Goal: Task Accomplishment & Management: Complete application form

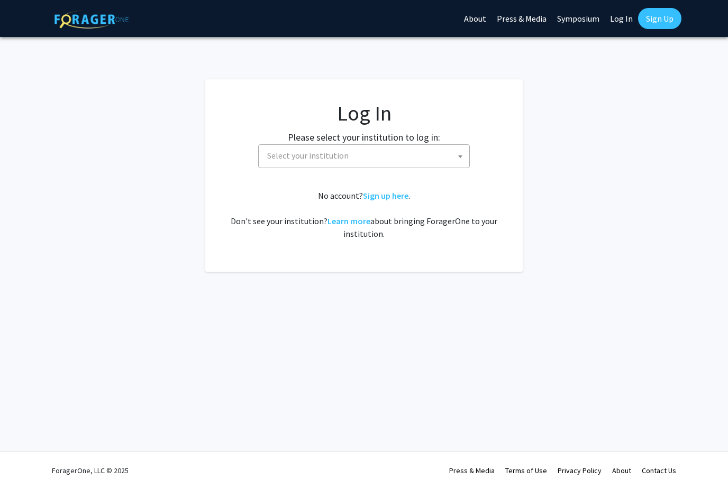
select select
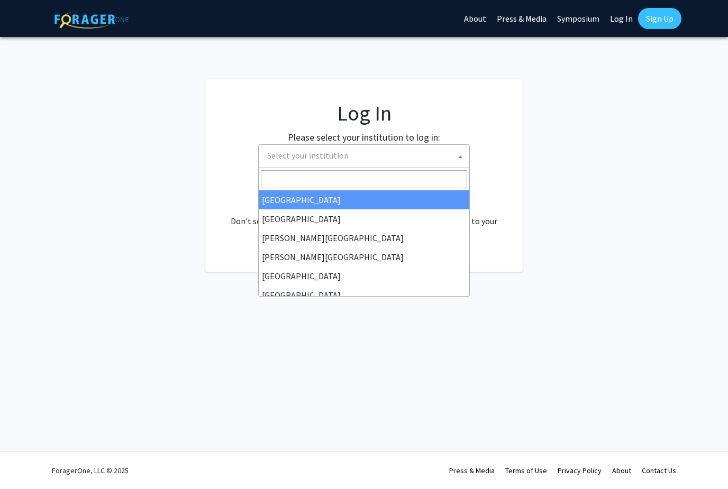
click at [396, 152] on span "Select your institution" at bounding box center [366, 156] width 206 height 22
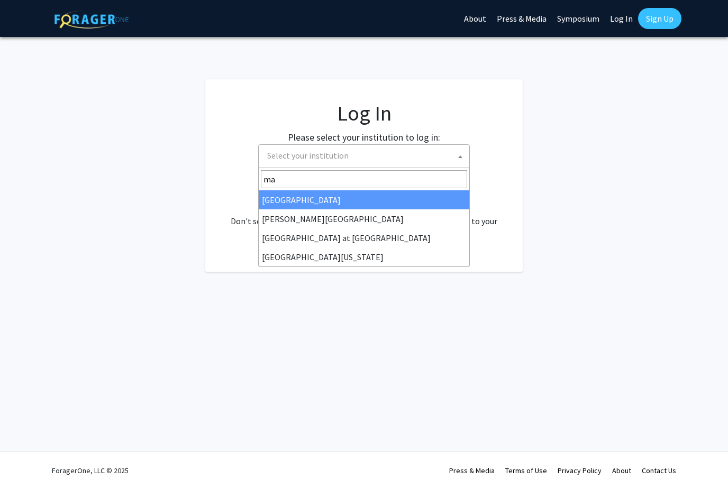
type input "m"
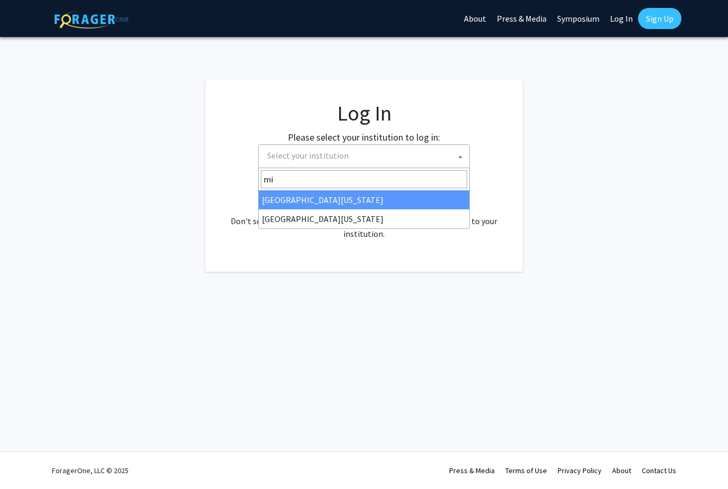
type input "m"
type input "e"
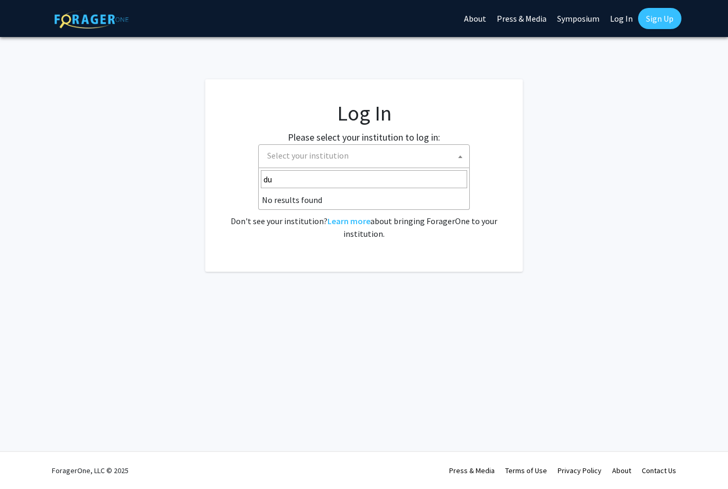
type input "d"
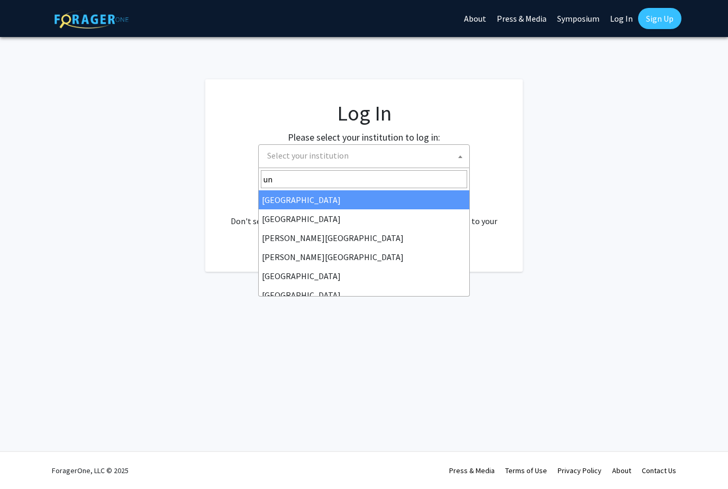
type input "u"
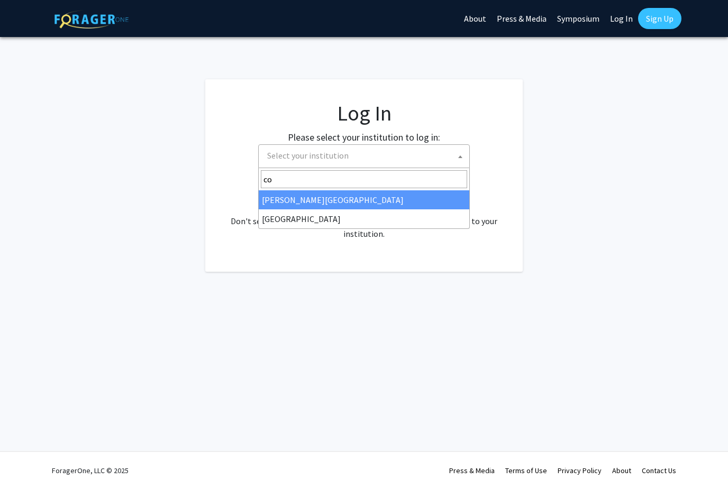
type input "c"
type input "emo"
select select "12"
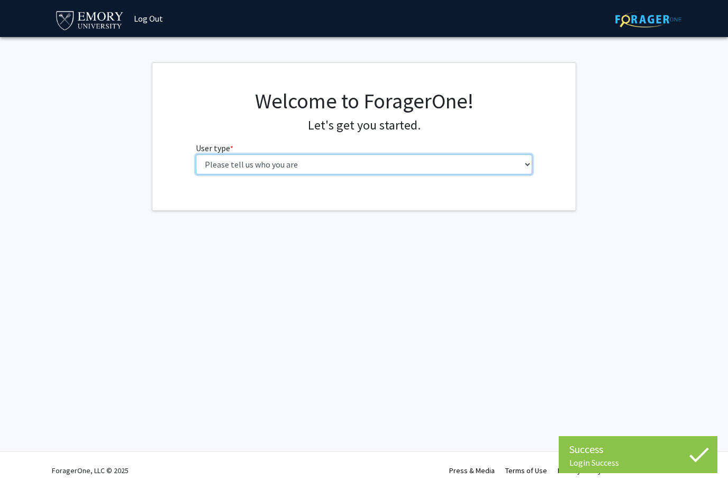
select select "1: undergrad"
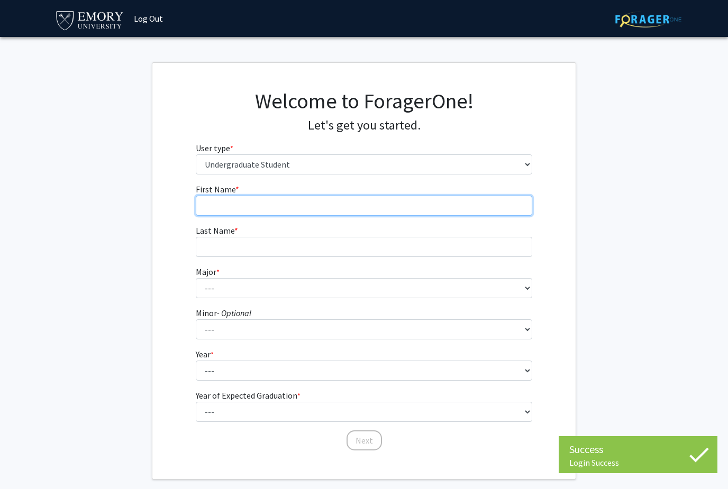
click at [360, 210] on input "First Name * required" at bounding box center [364, 206] width 337 height 20
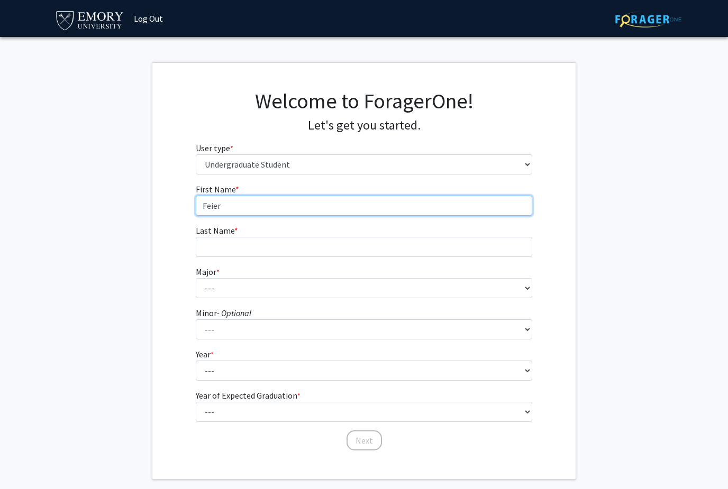
type input "Feier"
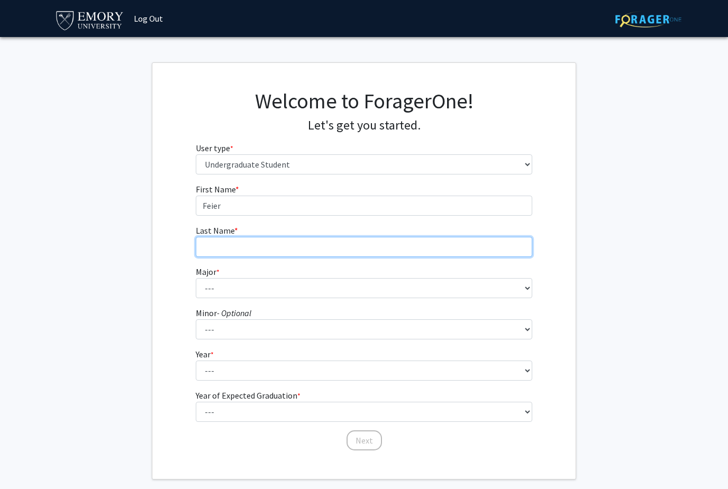
click at [324, 242] on input "Last Name * required" at bounding box center [364, 247] width 337 height 20
type input "Su"
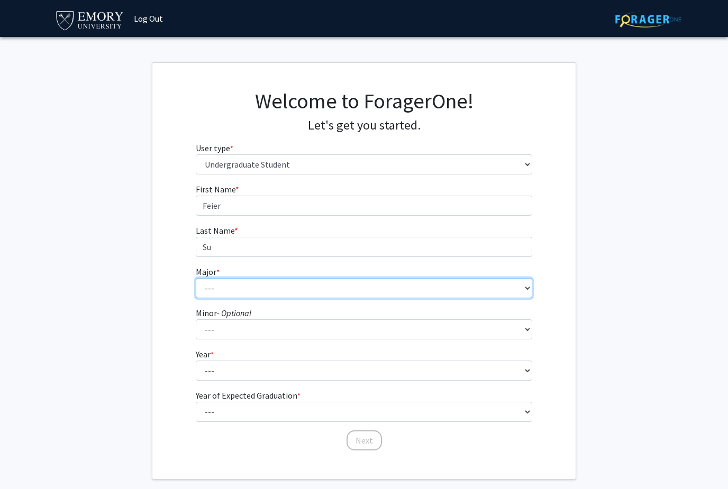
select select "57: 1017"
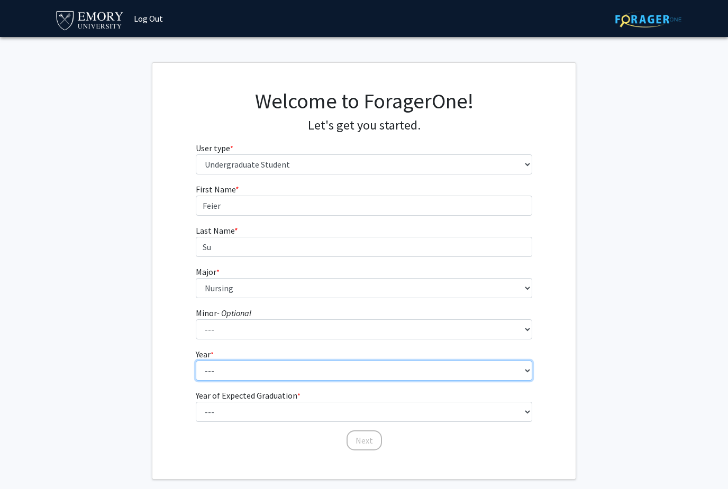
select select "2: sophomore"
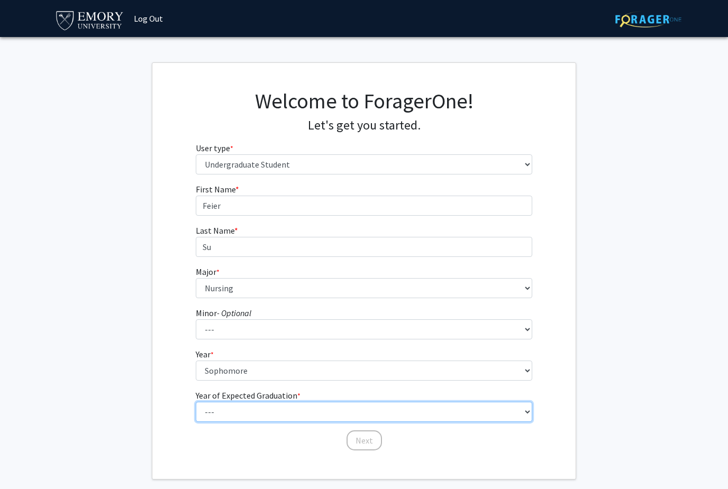
select select "4: 2028"
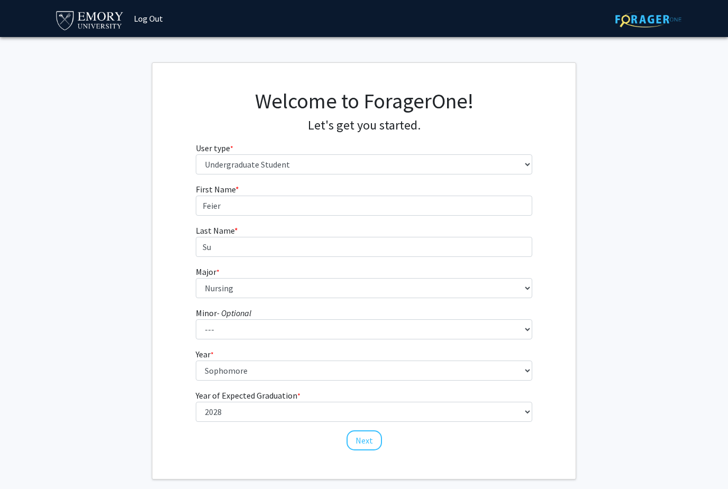
click at [361, 450] on div "First Name * required Feier Last Name * required [PERSON_NAME] * required --- A…" at bounding box center [364, 317] width 353 height 269
click at [364, 444] on button "Next" at bounding box center [364, 441] width 35 height 20
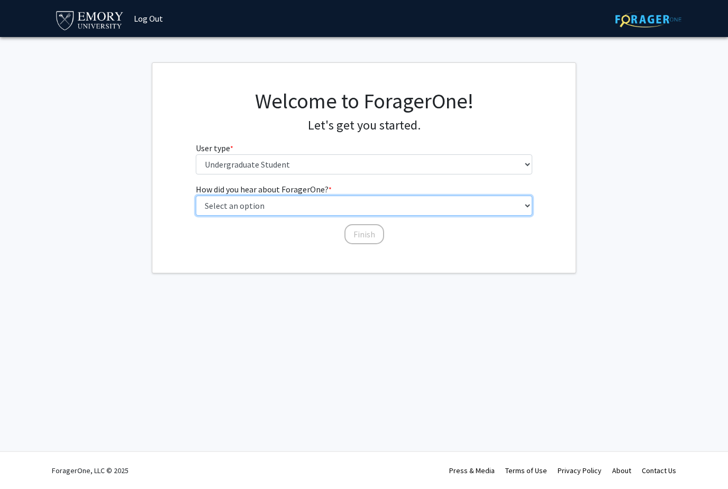
select select "3: university_website"
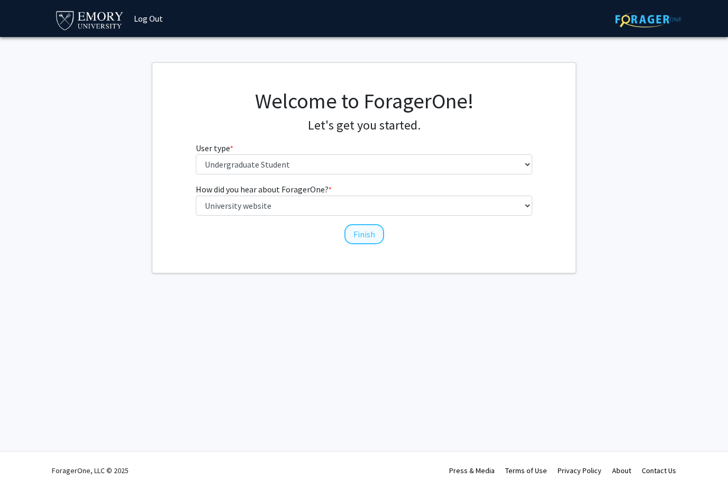
click at [366, 239] on button "Finish" at bounding box center [364, 234] width 40 height 20
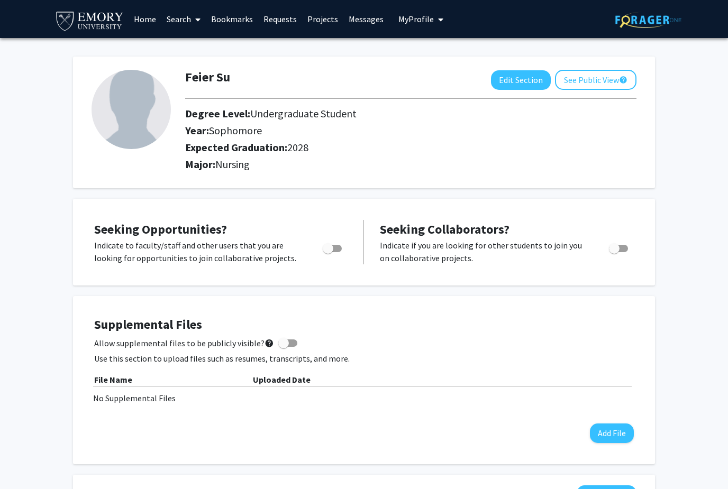
click at [192, 18] on span at bounding box center [196, 19] width 10 height 37
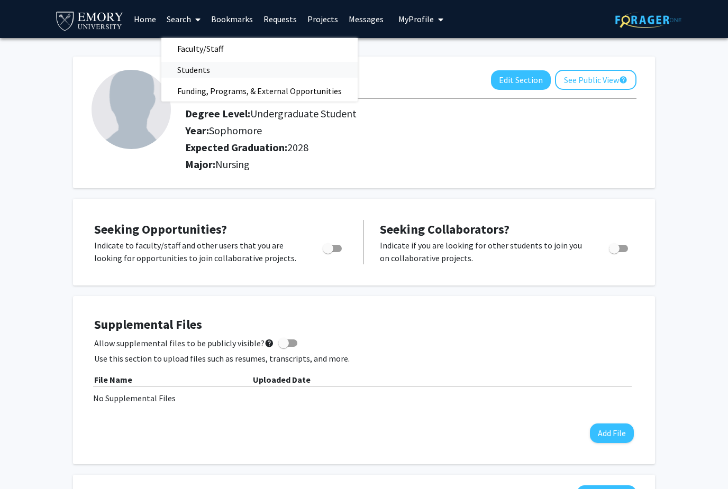
click at [195, 65] on span "Students" at bounding box center [193, 69] width 65 height 21
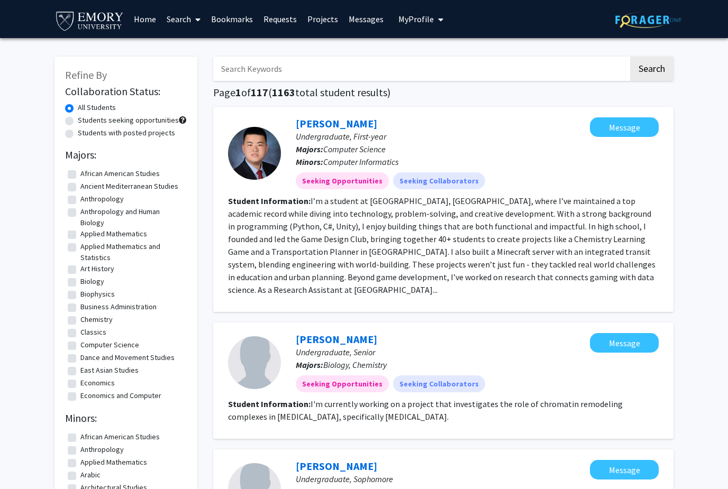
click at [77, 122] on div "Students seeking opportunities" at bounding box center [126, 121] width 122 height 13
click at [64, 122] on div "Refine By Collaboration Status: All Students Students seeking opportunities Stu…" at bounding box center [126, 484] width 143 height 854
click at [78, 121] on label "Students seeking opportunities" at bounding box center [128, 120] width 101 height 11
click at [78, 121] on input "Students seeking opportunities" at bounding box center [81, 118] width 7 height 7
radio input "true"
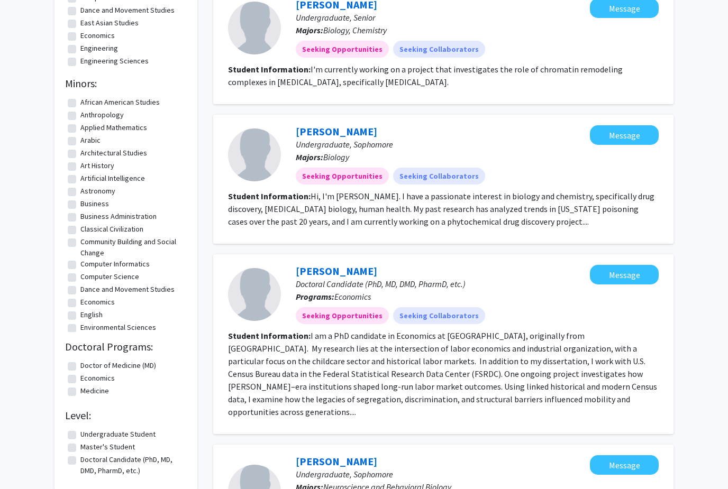
scroll to position [350, 0]
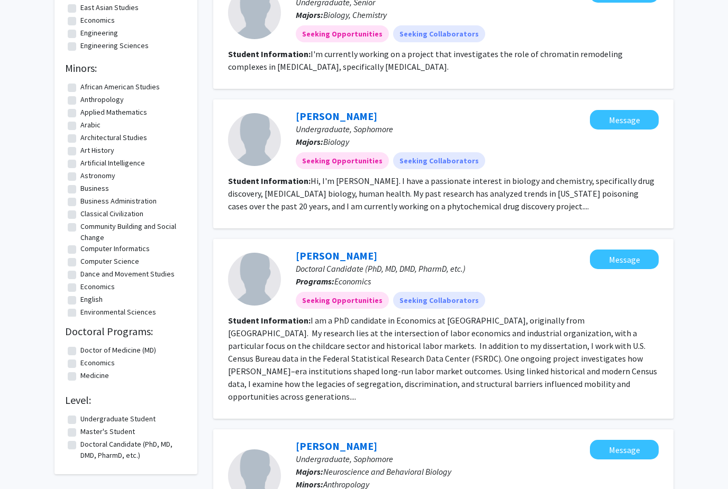
click at [80, 352] on label "Doctor of Medicine (MD)" at bounding box center [118, 351] width 76 height 11
click at [80, 352] on input "Doctor of Medicine (MD)" at bounding box center [83, 349] width 7 height 7
checkbox input "true"
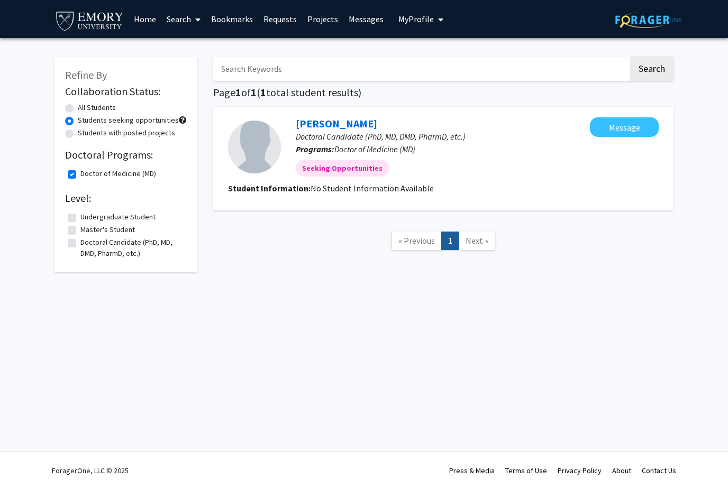
click at [80, 176] on label "Doctor of Medicine (MD)" at bounding box center [118, 173] width 76 height 11
click at [80, 175] on input "Doctor of Medicine (MD)" at bounding box center [83, 171] width 7 height 7
checkbox input "false"
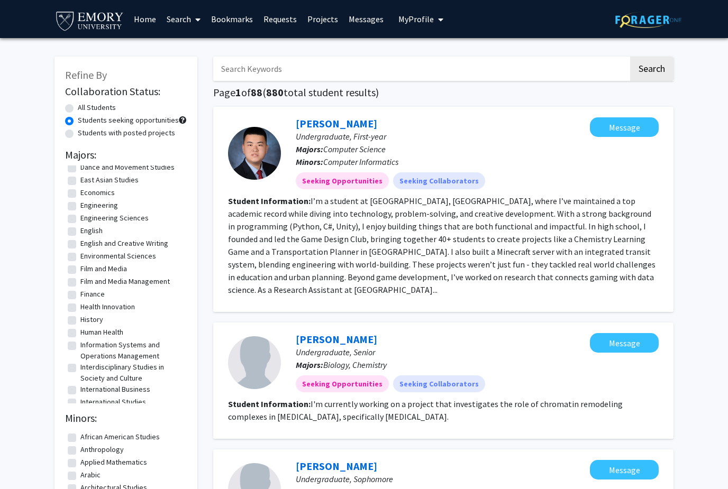
scroll to position [159, 0]
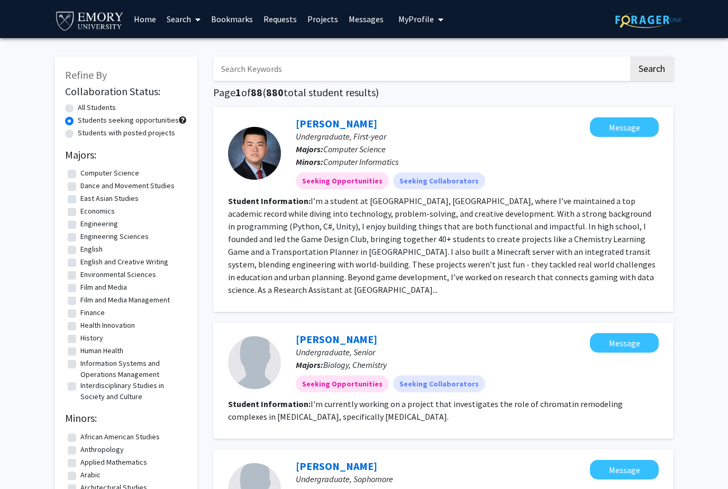
click at [80, 352] on label "Human Health" at bounding box center [101, 351] width 43 height 11
click at [80, 352] on input "Human Health" at bounding box center [83, 349] width 7 height 7
checkbox input "true"
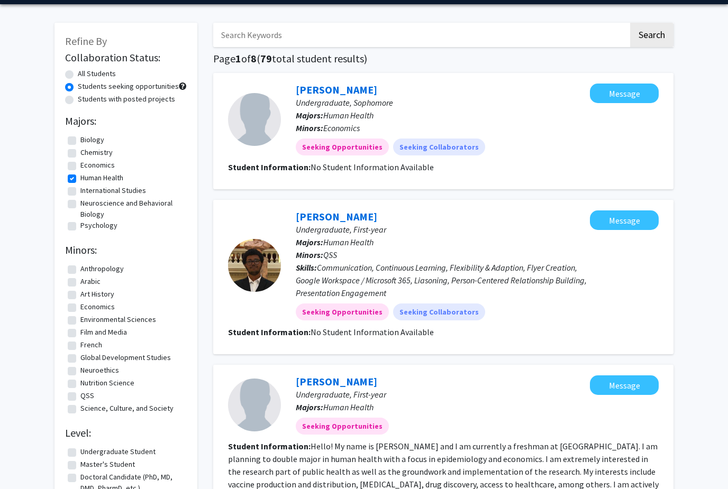
scroll to position [30, 0]
